Goal: Task Accomplishment & Management: Use online tool/utility

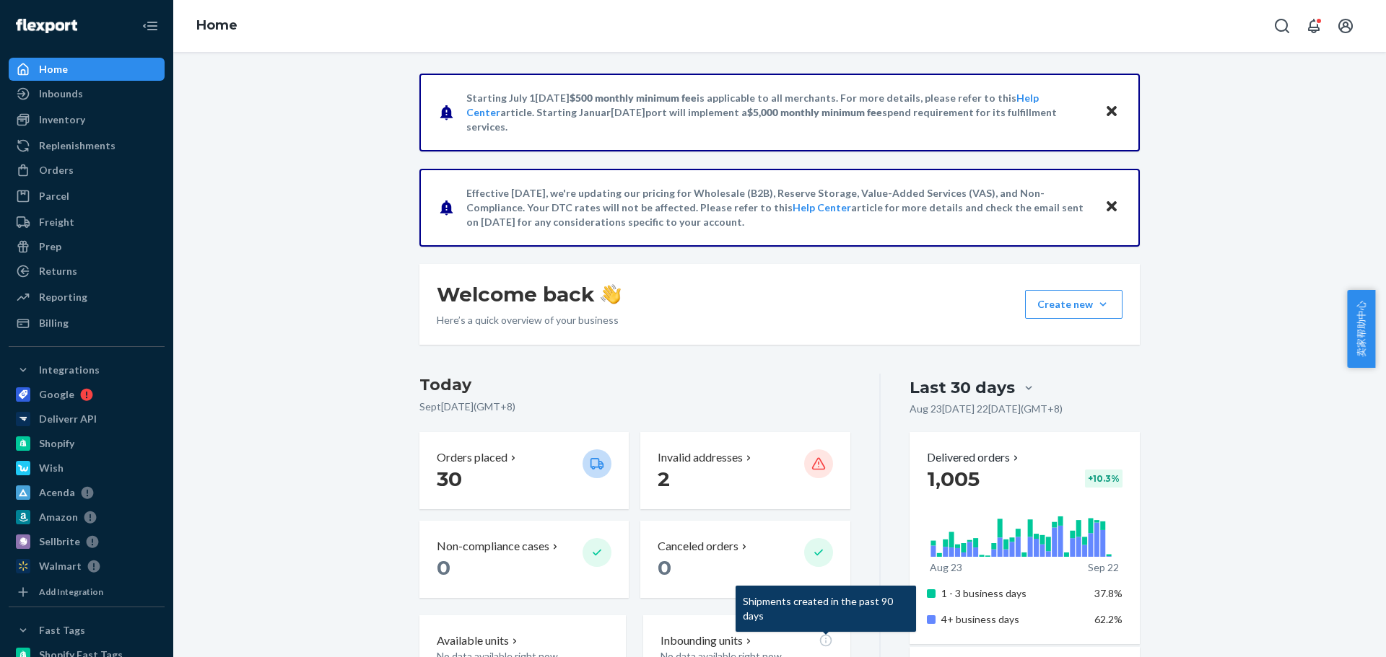
click at [55, 121] on div "Inventory" at bounding box center [62, 120] width 46 height 14
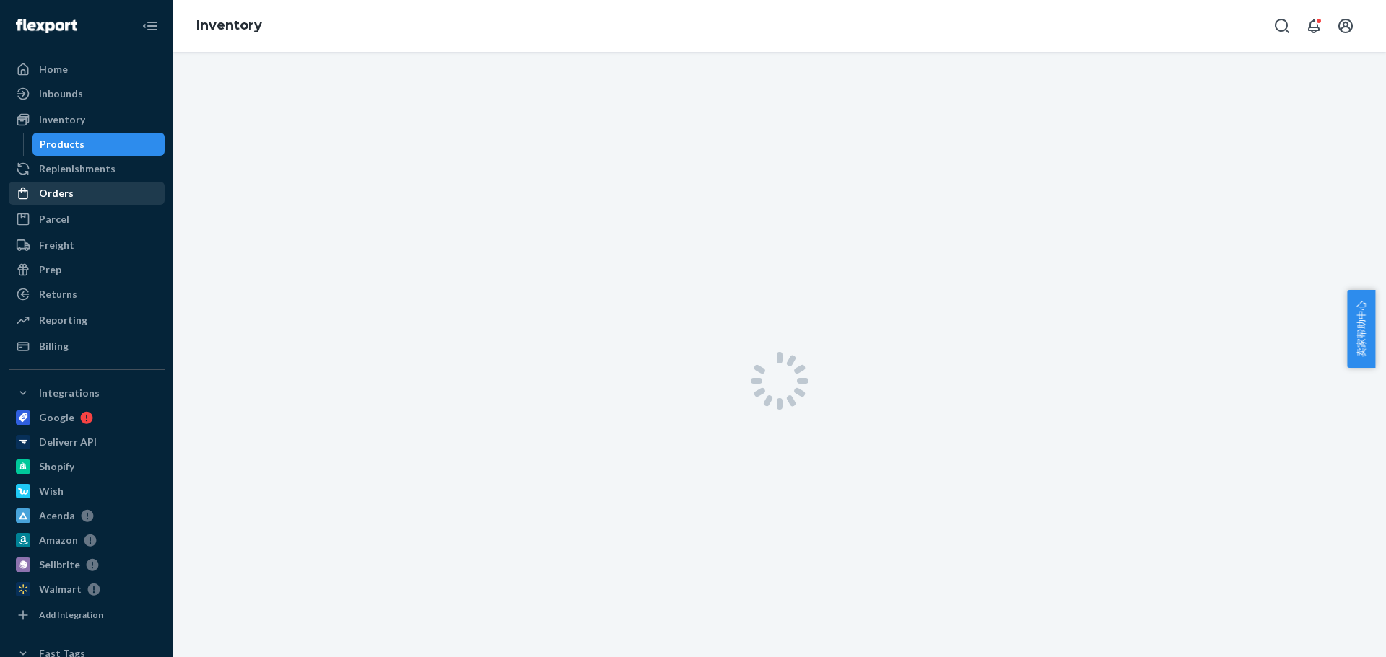
click at [55, 195] on div "Orders" at bounding box center [56, 193] width 35 height 14
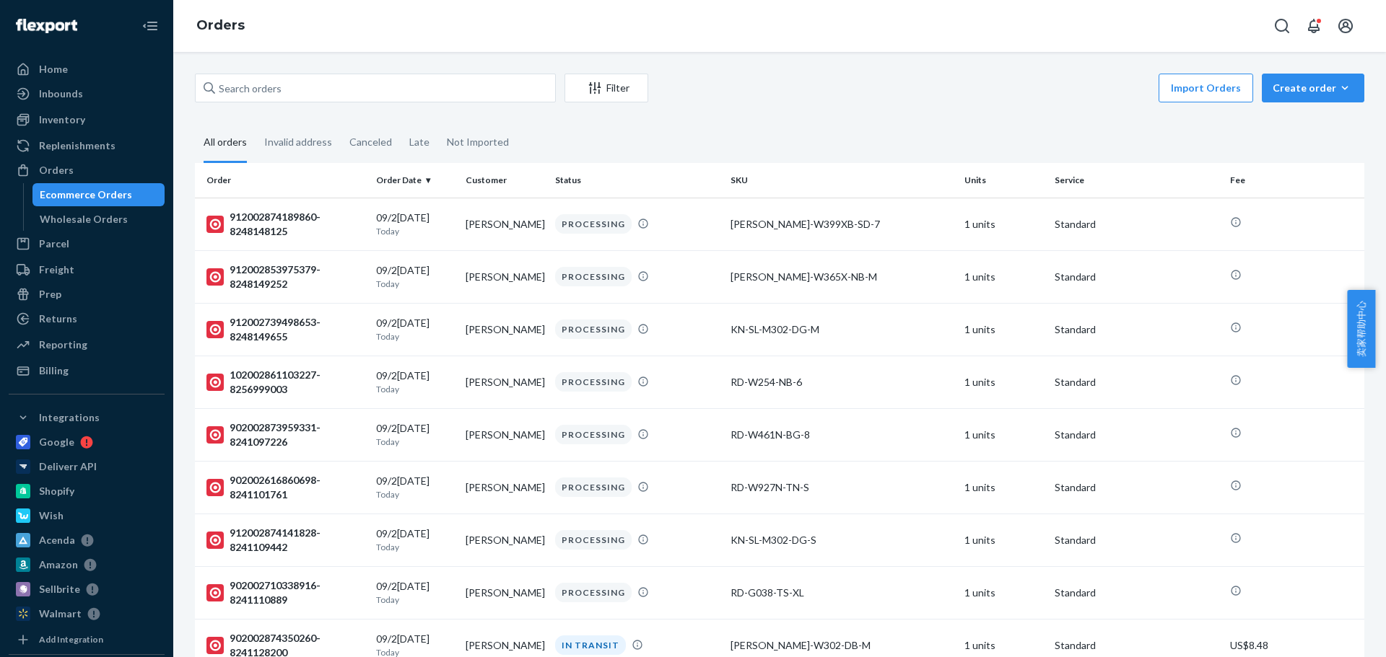
click at [1293, 89] on div "Create order" at bounding box center [1312, 88] width 81 height 14
click at [1280, 125] on span "Ecommerce order" at bounding box center [1321, 123] width 89 height 10
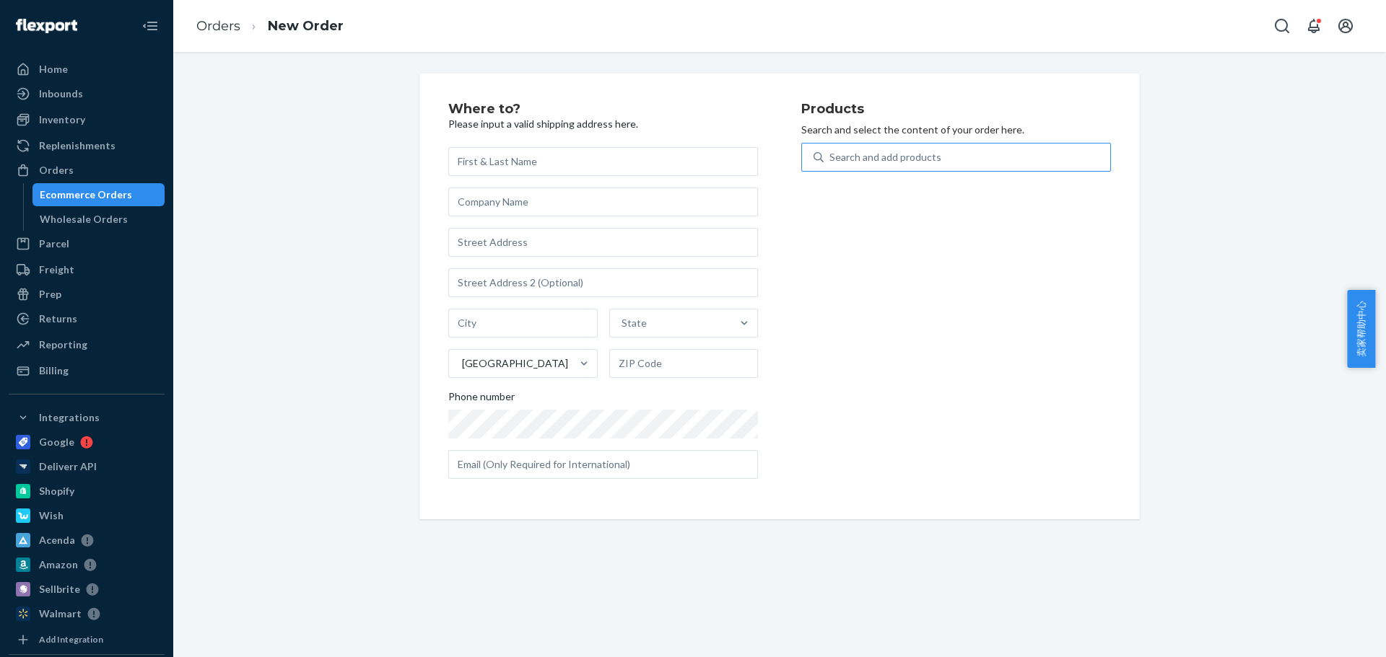
click at [994, 143] on div "Search and add products" at bounding box center [956, 157] width 310 height 29
click at [831, 150] on input "Search and add products" at bounding box center [829, 157] width 1 height 14
paste input "[PERSON_NAME] KN-SL-W322-TN-6"
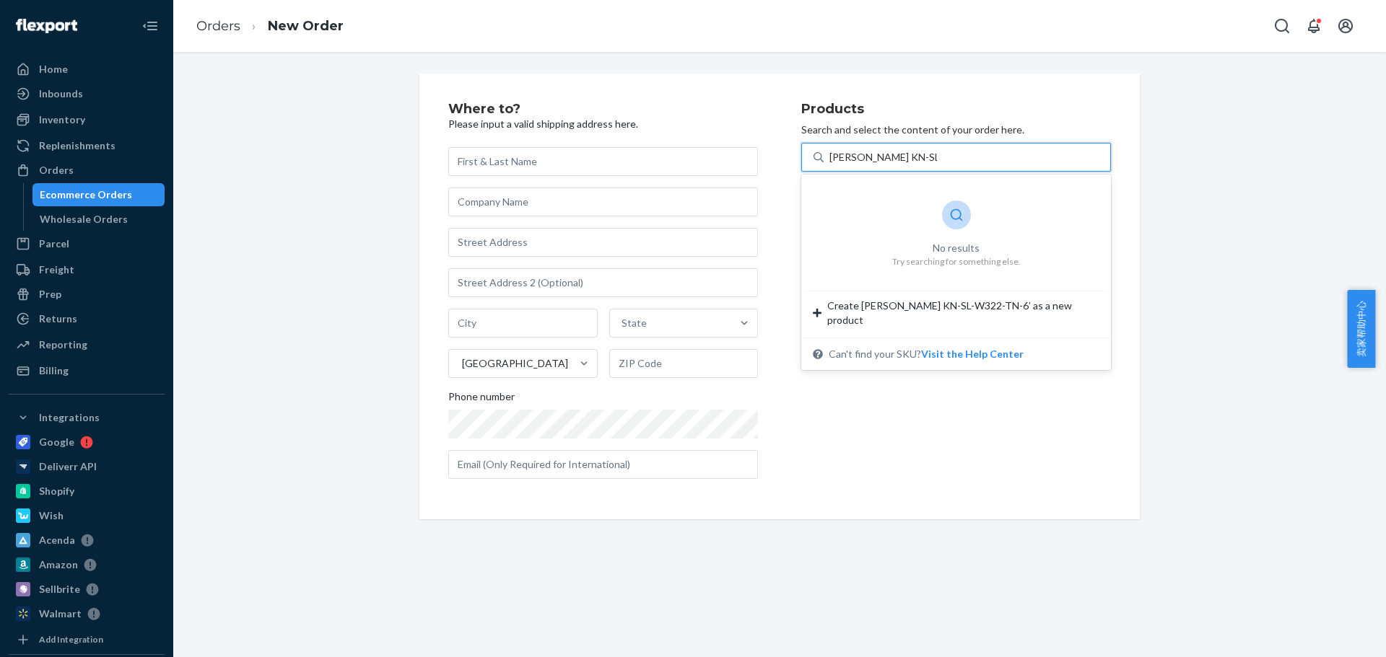
type input "[PERSON_NAME] KN-SL-W322-TN-6"
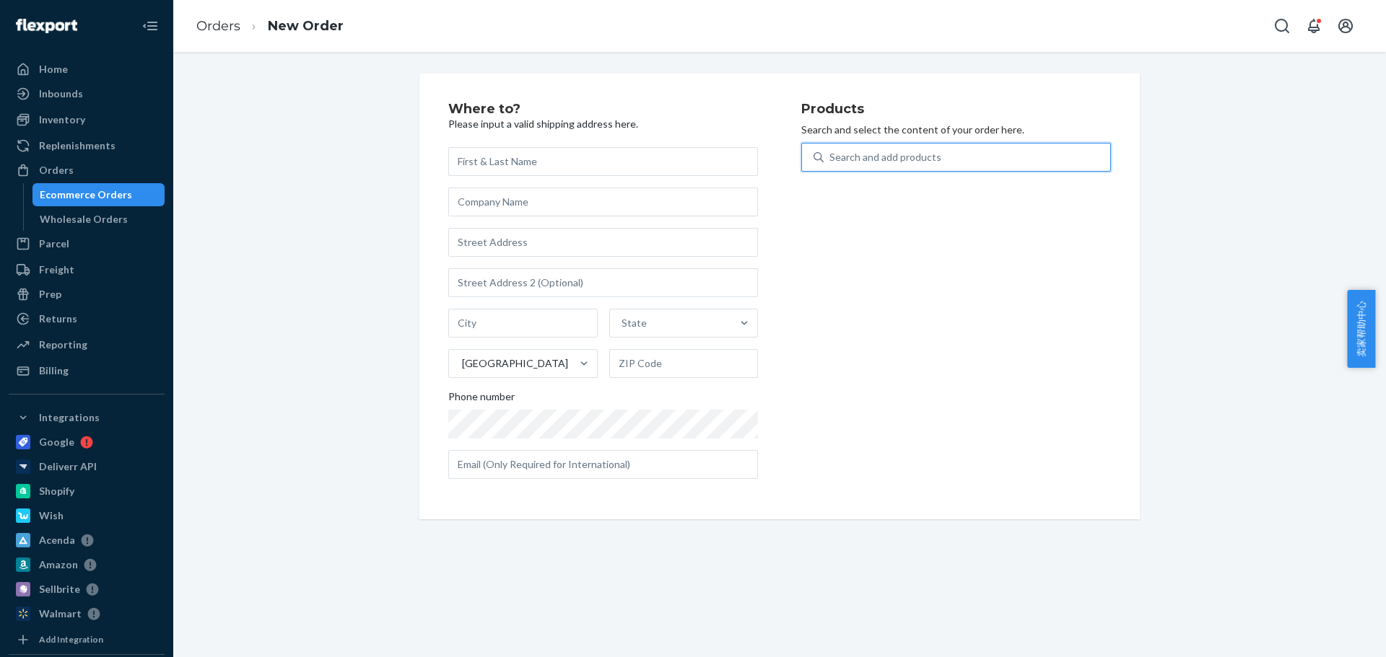
drag, startPoint x: 961, startPoint y: 156, endPoint x: 836, endPoint y: 157, distance: 124.9
click at [836, 157] on div "Search and add products" at bounding box center [966, 157] width 287 height 26
click at [831, 157] on input "0 results available. Select is focused ,type to refine list, press Down to open…" at bounding box center [829, 157] width 1 height 14
click at [882, 154] on div "Search and add products" at bounding box center [885, 157] width 112 height 14
click at [831, 154] on input "0 results available. Select is focused ,type to refine list, press Down to open…" at bounding box center [829, 157] width 1 height 14
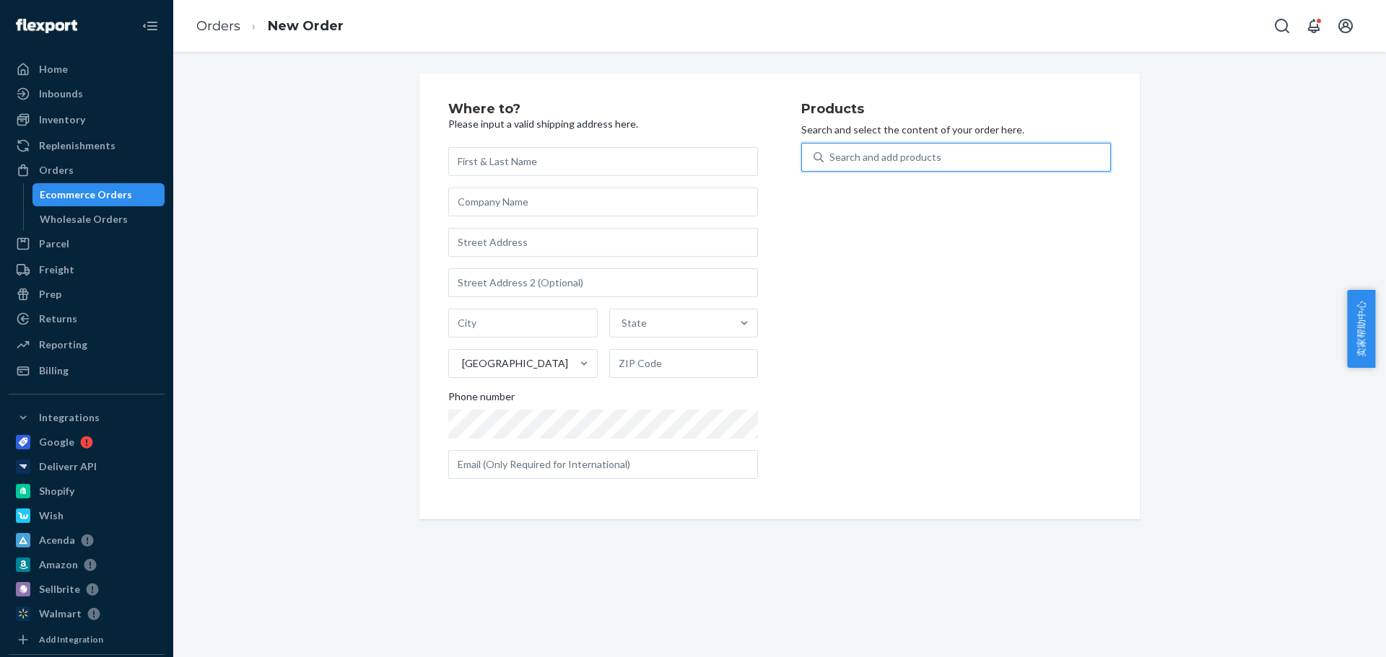
paste input "[PERSON_NAME] KN-SL-W322-TN-6"
click at [850, 154] on input "[PERSON_NAME] KN-SL-W322-TN-6" at bounding box center [883, 157] width 108 height 14
click at [843, 154] on input "[PERSON_NAME] KN-SL-W322-TN-6" at bounding box center [883, 157] width 108 height 14
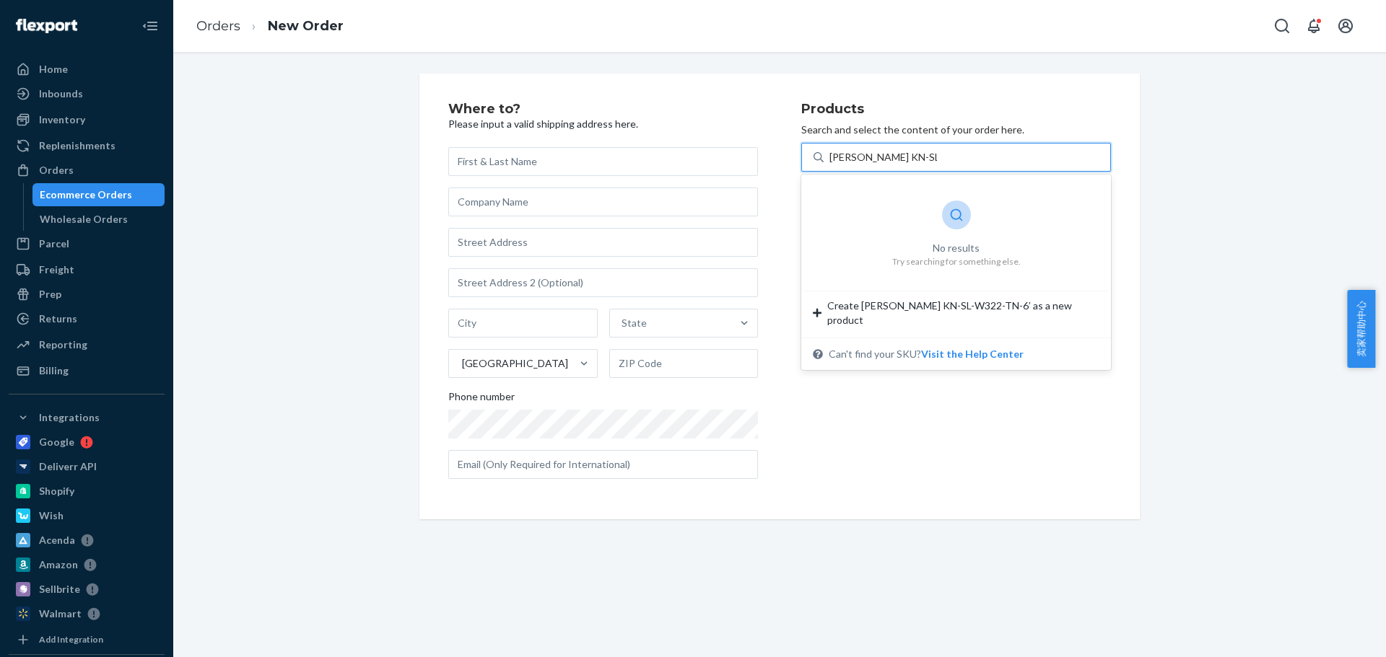
click at [846, 156] on input "[PERSON_NAME] KN-SL-W322-TN-6" at bounding box center [883, 157] width 108 height 14
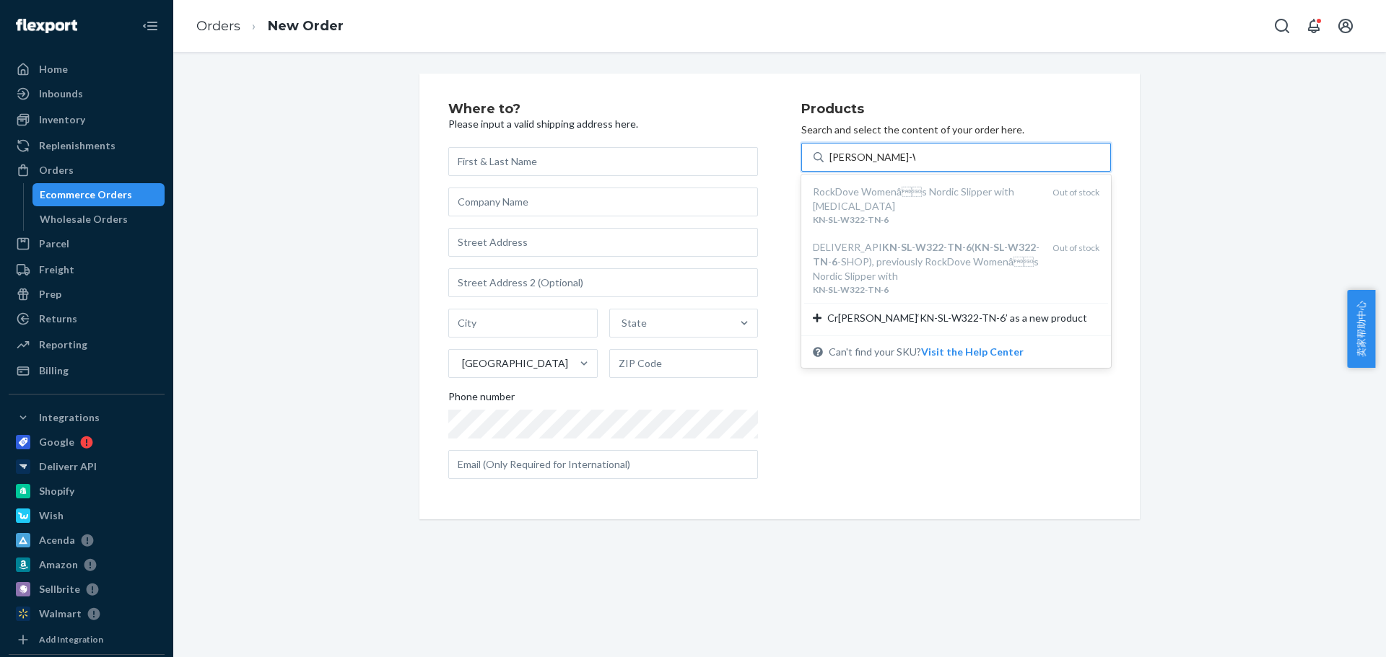
type input "[PERSON_NAME]-W322-TN-6"
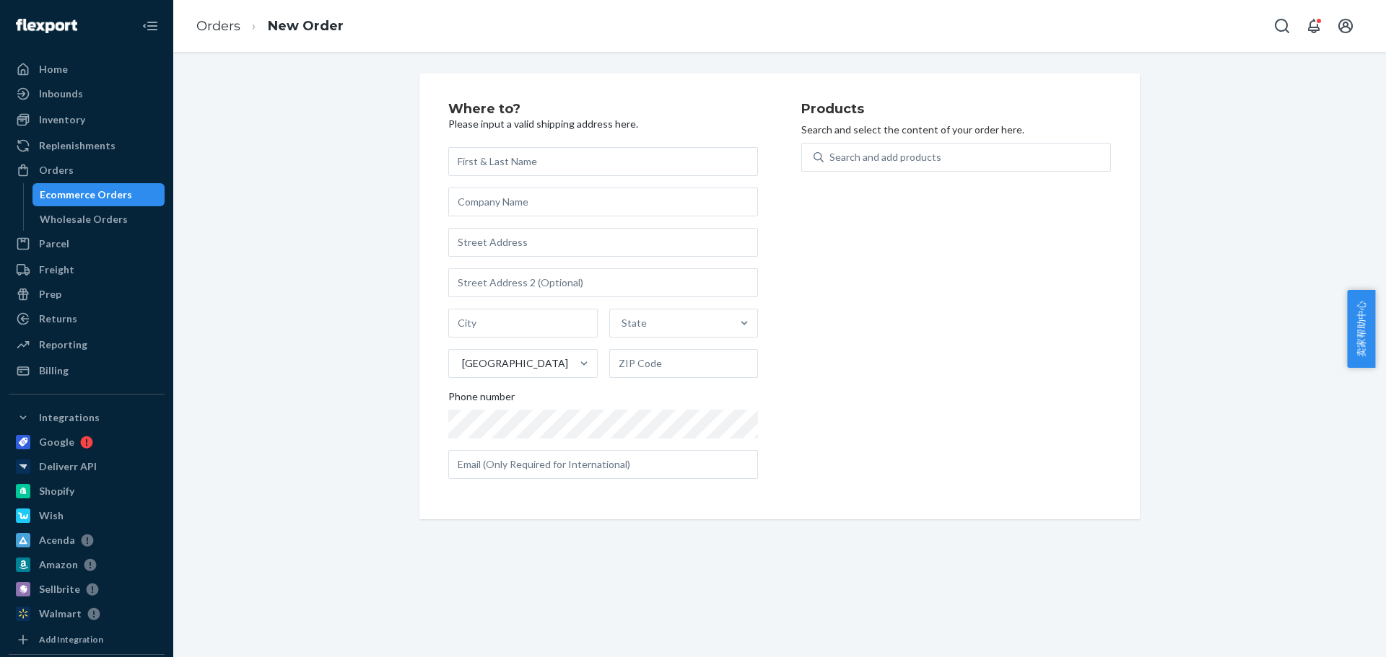
click at [871, 219] on div "Products Search and select the content of your order here. Search and add produ…" at bounding box center [956, 296] width 310 height 388
click at [817, 155] on icon at bounding box center [818, 157] width 10 height 10
click at [829, 155] on input "Search and add products" at bounding box center [829, 157] width 1 height 14
paste input "[PERSON_NAME] KN-SL-W322-TN-6"
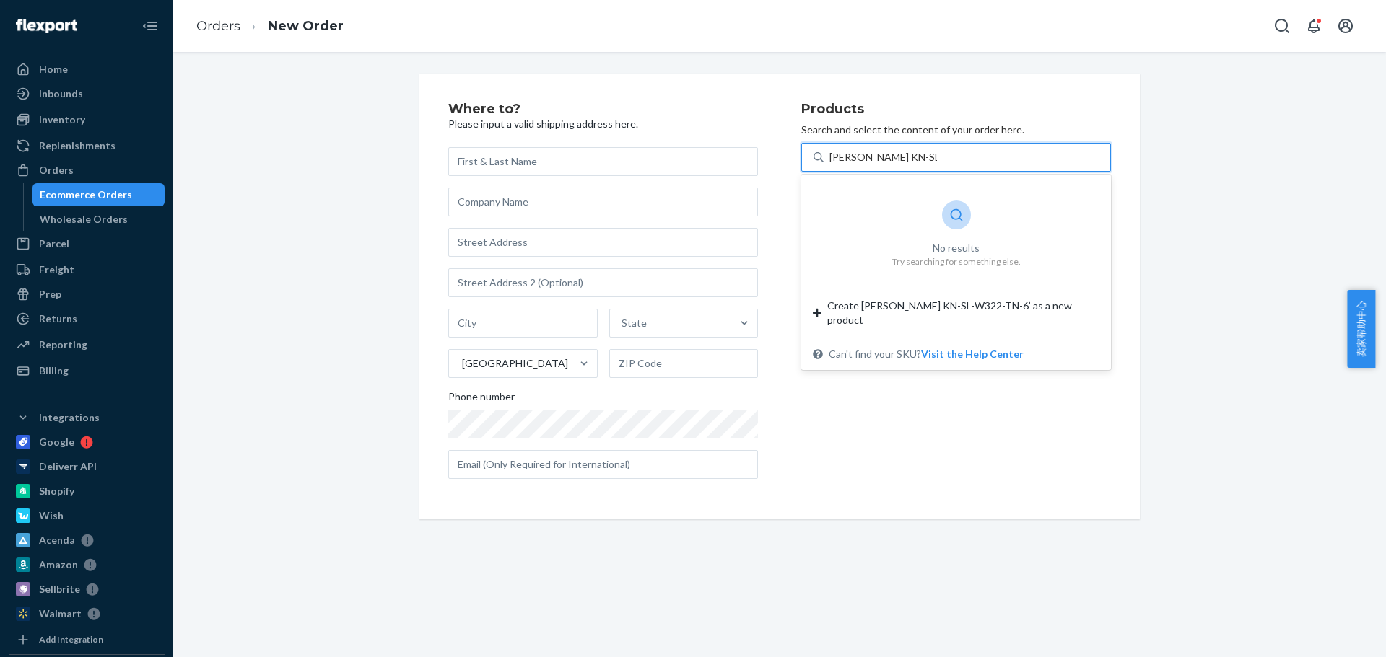
drag, startPoint x: 845, startPoint y: 153, endPoint x: 801, endPoint y: 157, distance: 44.2
click at [801, 157] on div "SKU [PERSON_NAME]-W322-TN-6 SKU [PERSON_NAME]-W322-TN-6" at bounding box center [956, 157] width 310 height 29
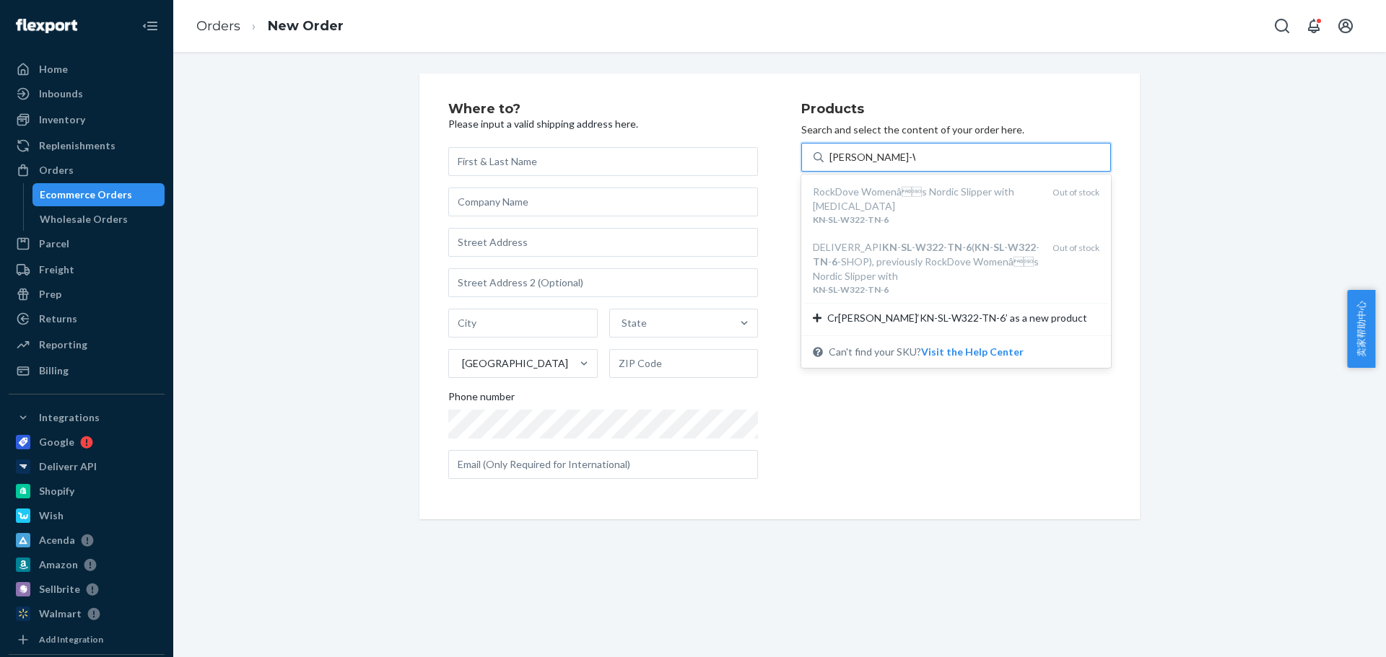
type input "[PERSON_NAME]-W322-TN-6"
click at [978, 476] on div "Products Search and select the content of your order here. option undefined foc…" at bounding box center [956, 296] width 310 height 388
